Goal: Information Seeking & Learning: Learn about a topic

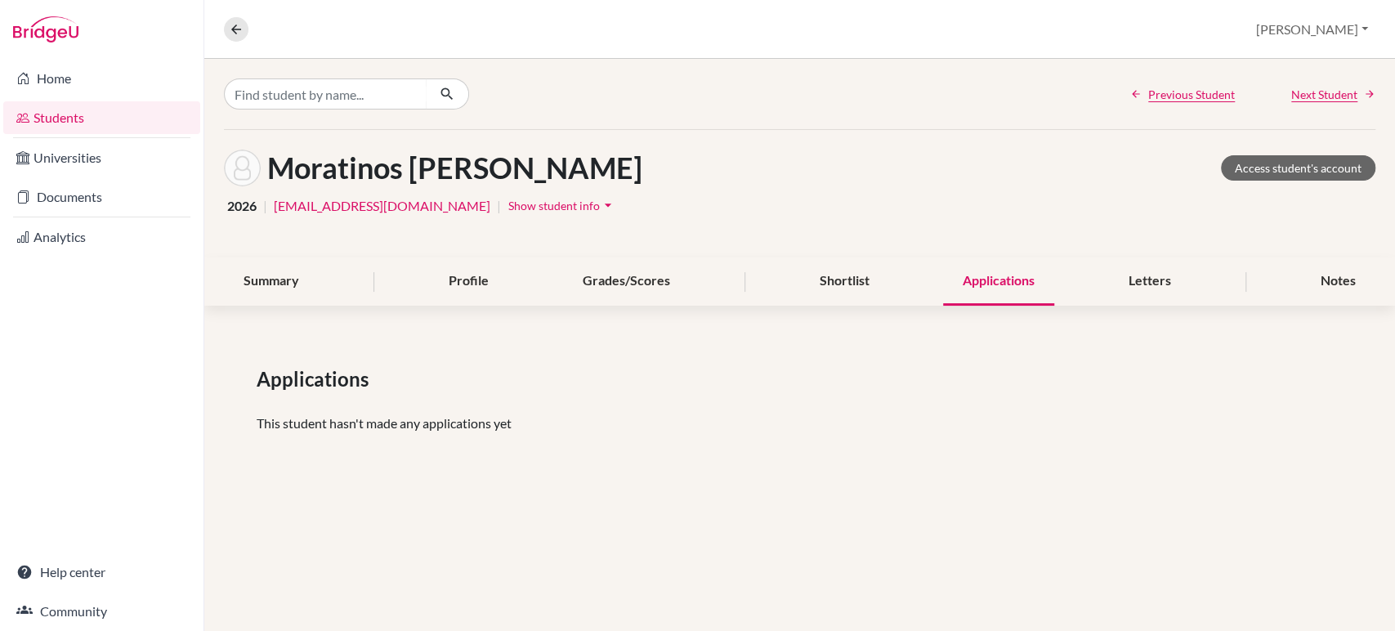
click at [85, 114] on link "Students" at bounding box center [101, 117] width 197 height 33
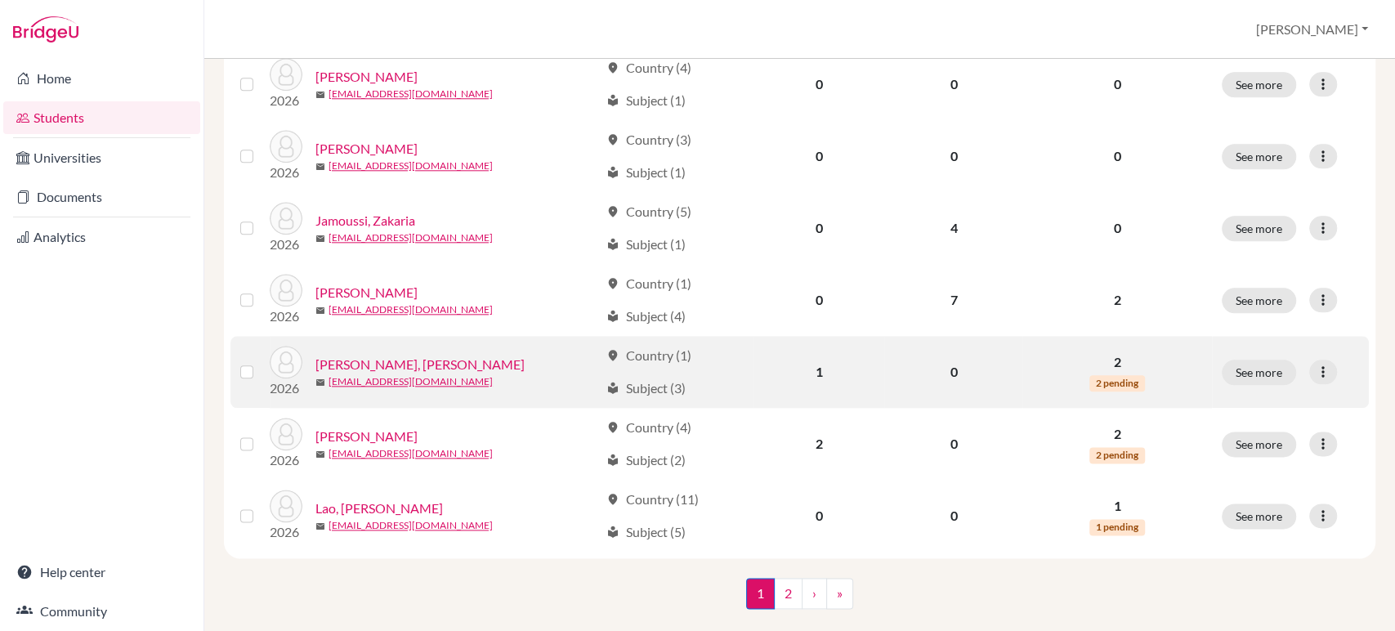
scroll to position [1237, 0]
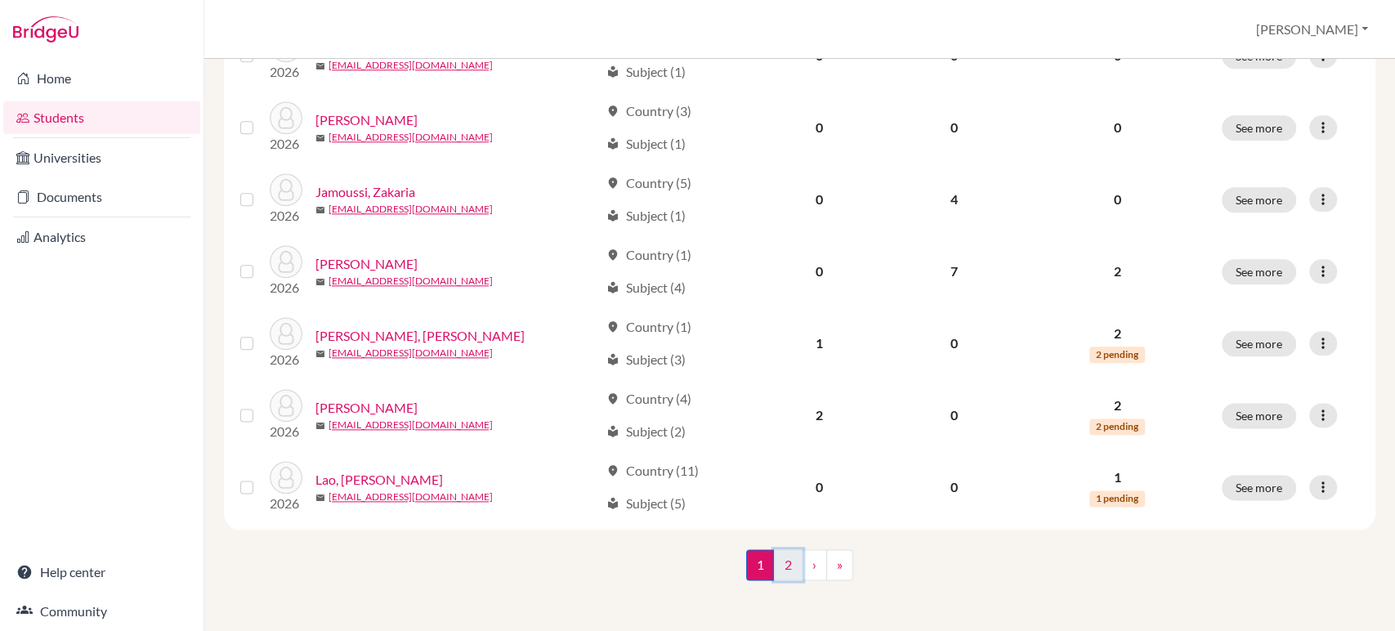
click at [776, 554] on link "2" at bounding box center [788, 564] width 29 height 31
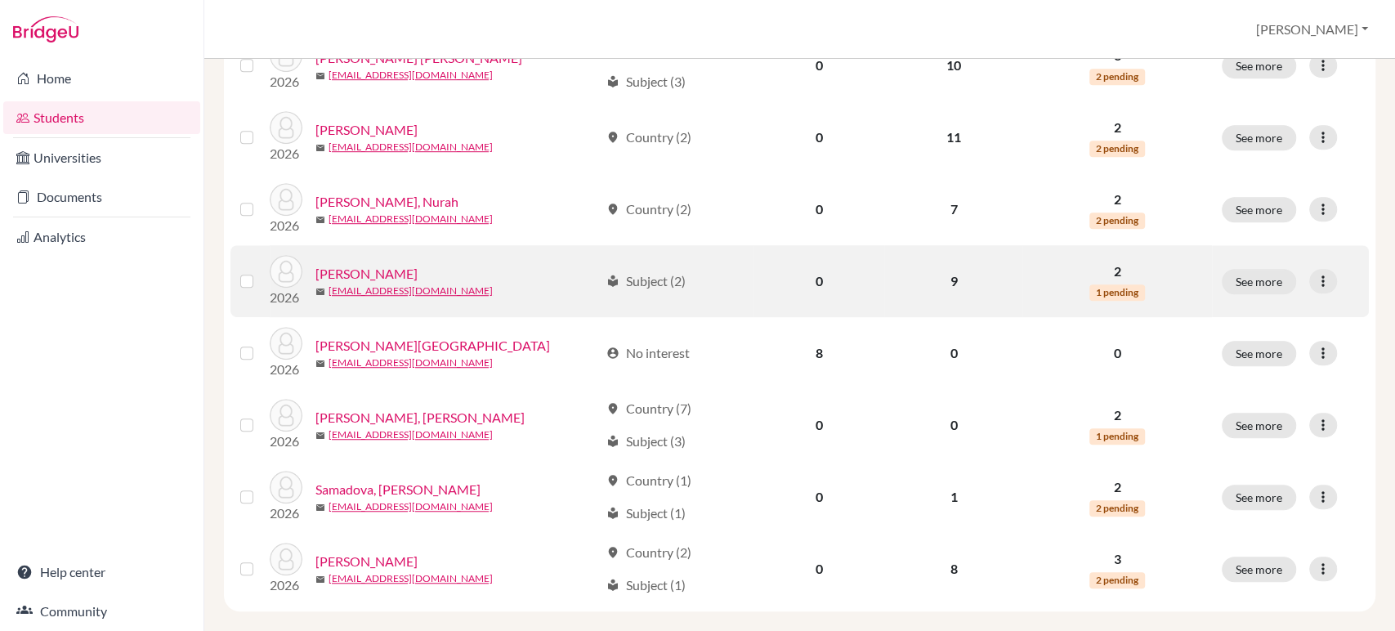
scroll to position [734, 0]
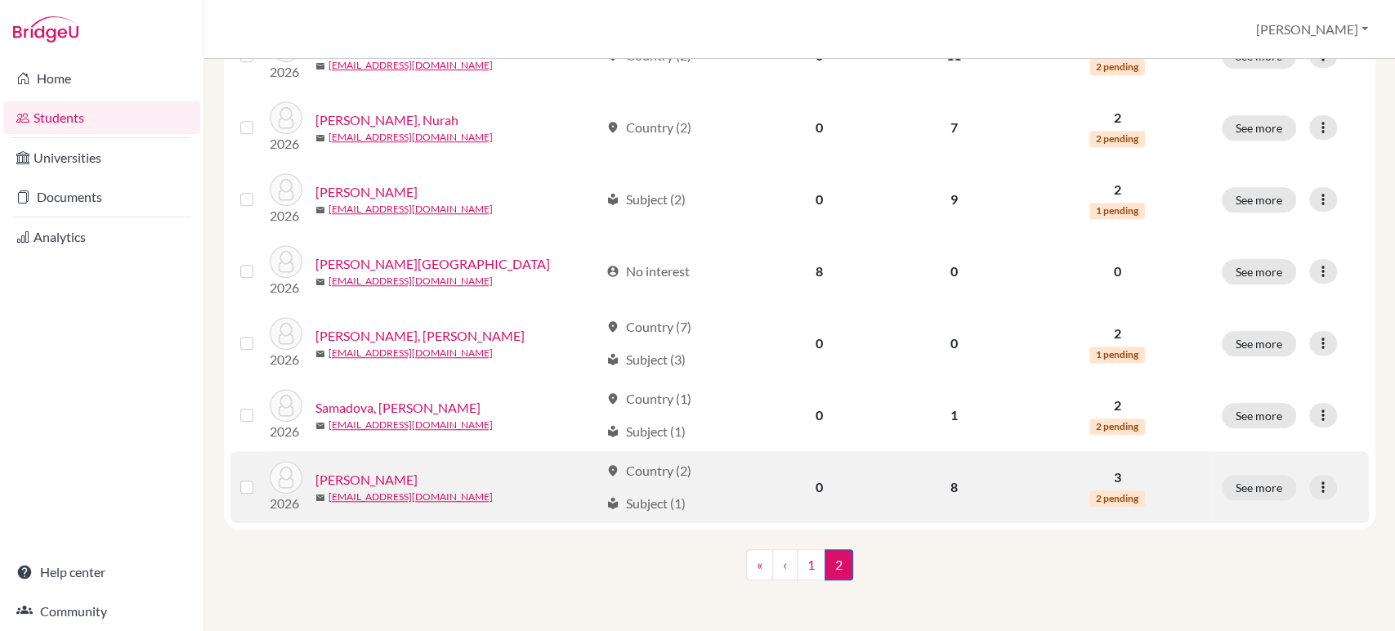
click at [387, 475] on link "[PERSON_NAME]" at bounding box center [366, 480] width 102 height 20
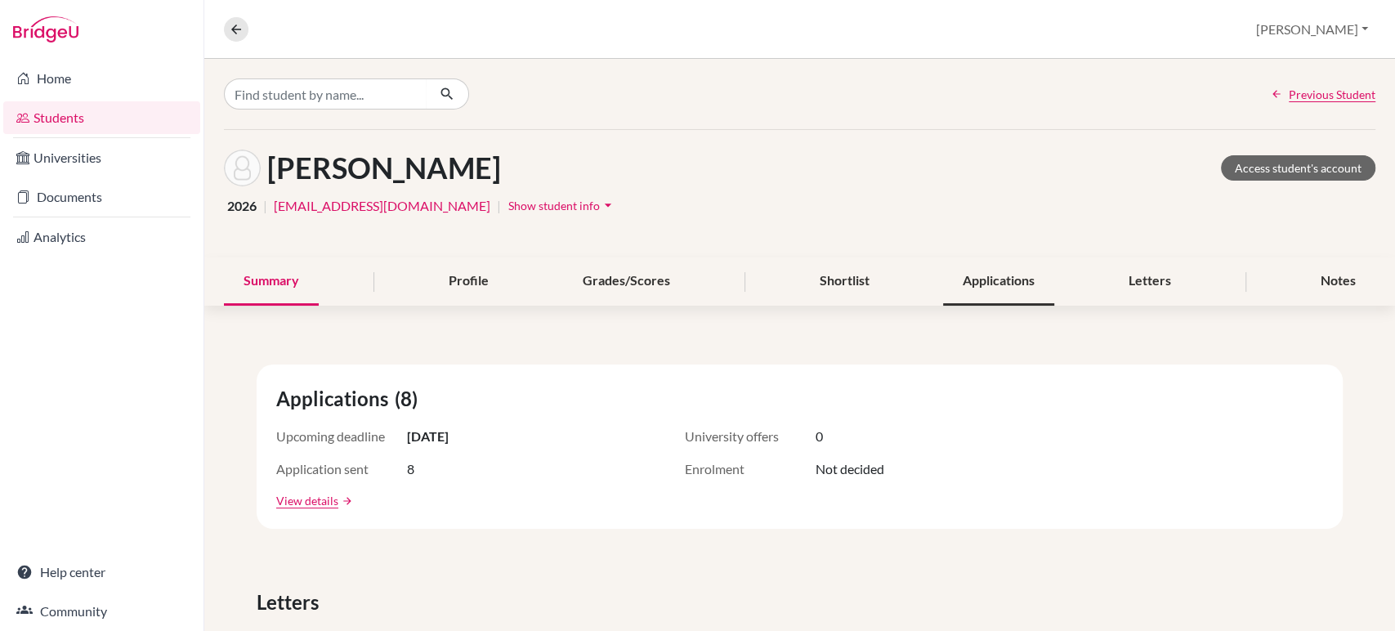
click at [976, 282] on div "Applications" at bounding box center [998, 281] width 111 height 48
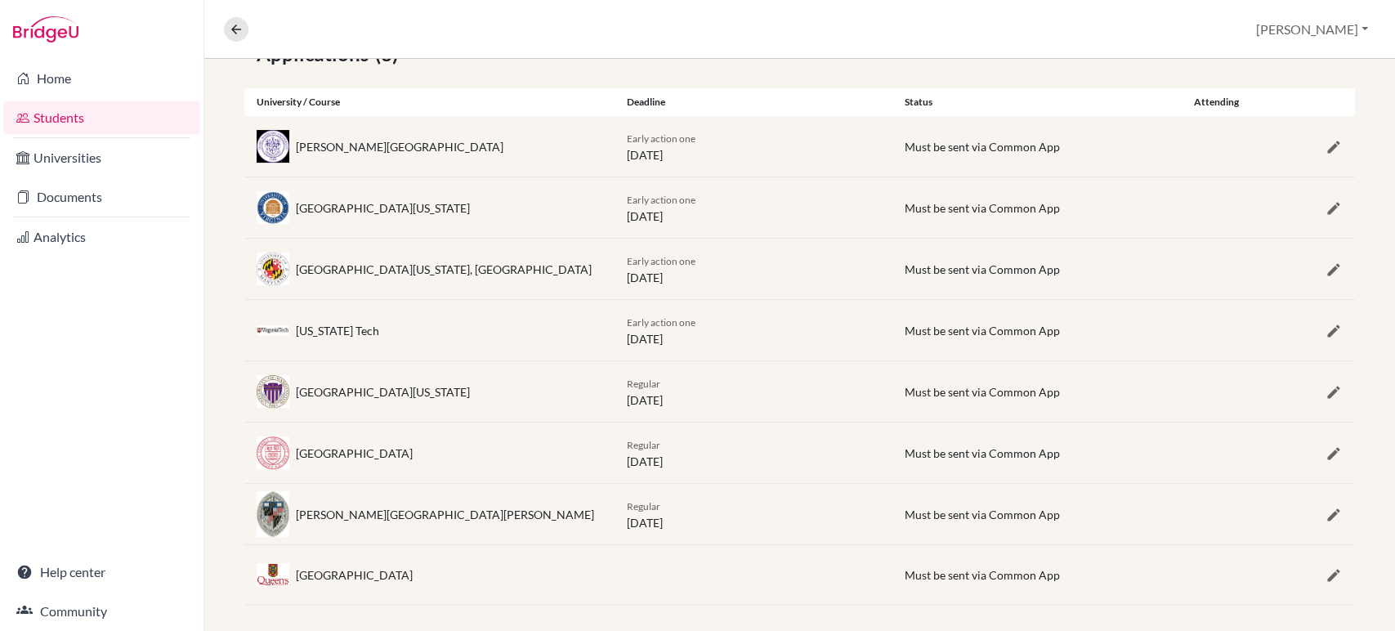
scroll to position [337, 0]
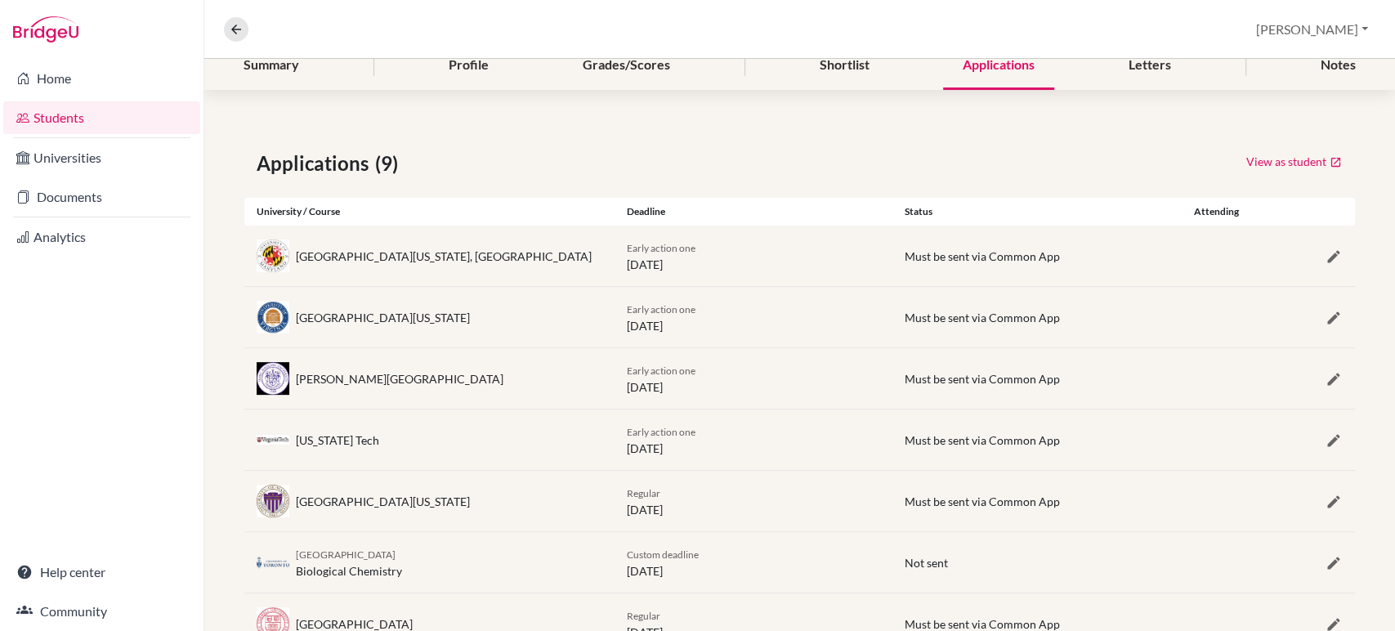
scroll to position [398, 0]
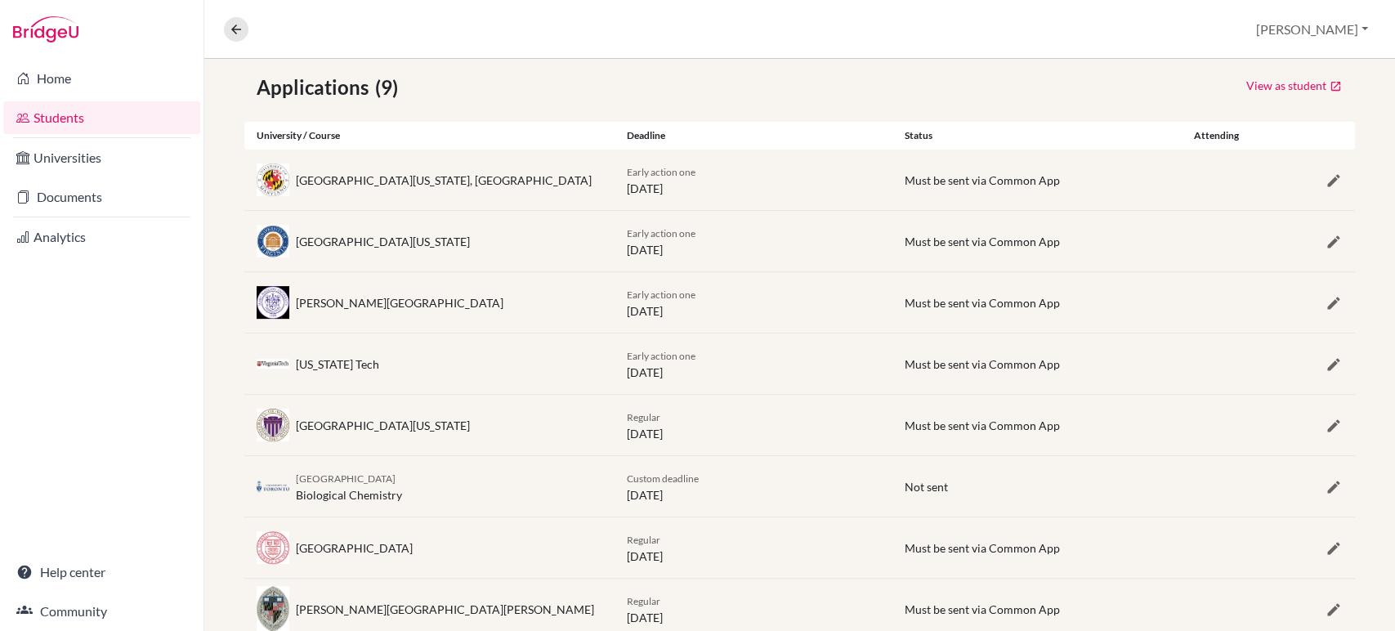
scroll to position [398, 0]
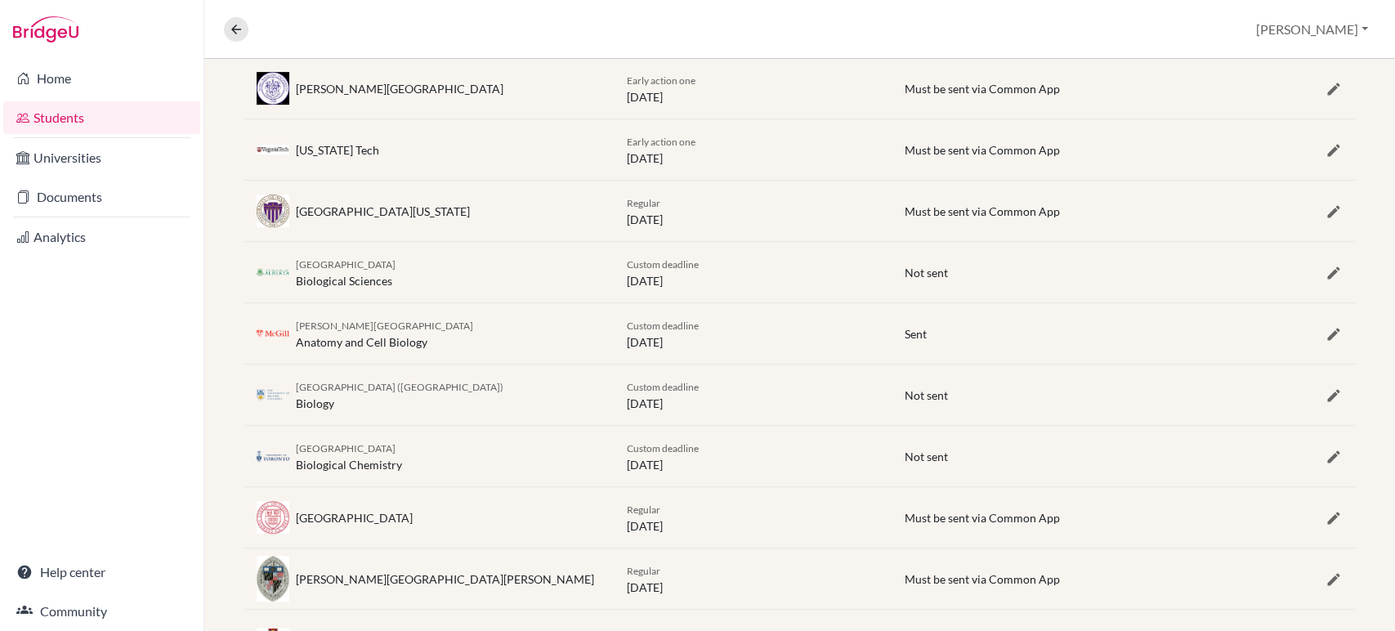
scroll to position [582, 0]
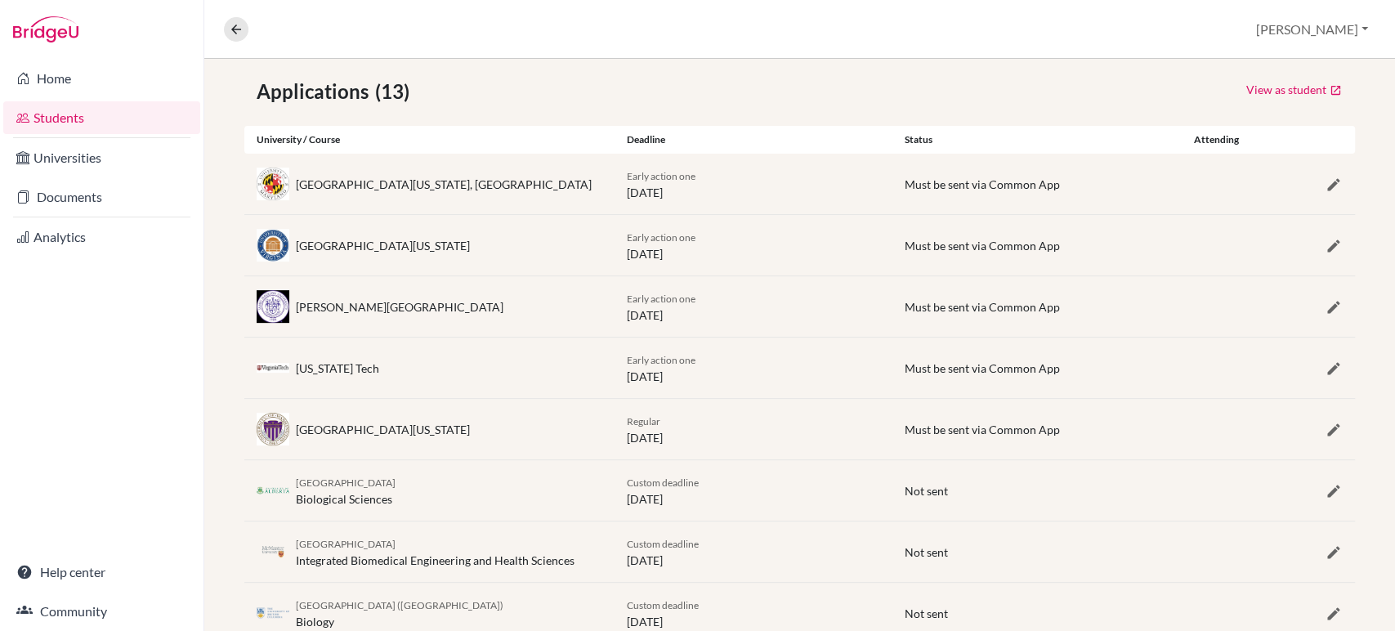
scroll to position [189, 0]
